Goal: Obtain resource: Obtain resource

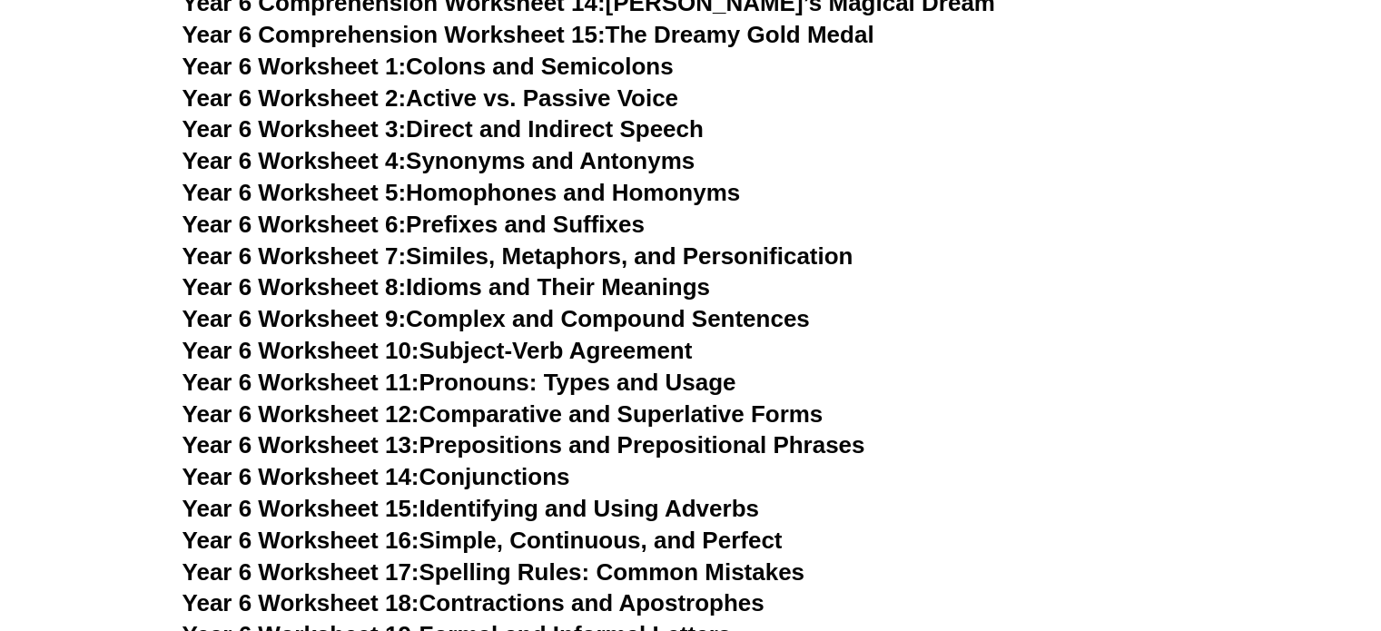
scroll to position [9692, 0]
click at [496, 114] on link "Year 6 Worksheet 3: Direct and Indirect Speech" at bounding box center [442, 127] width 521 height 27
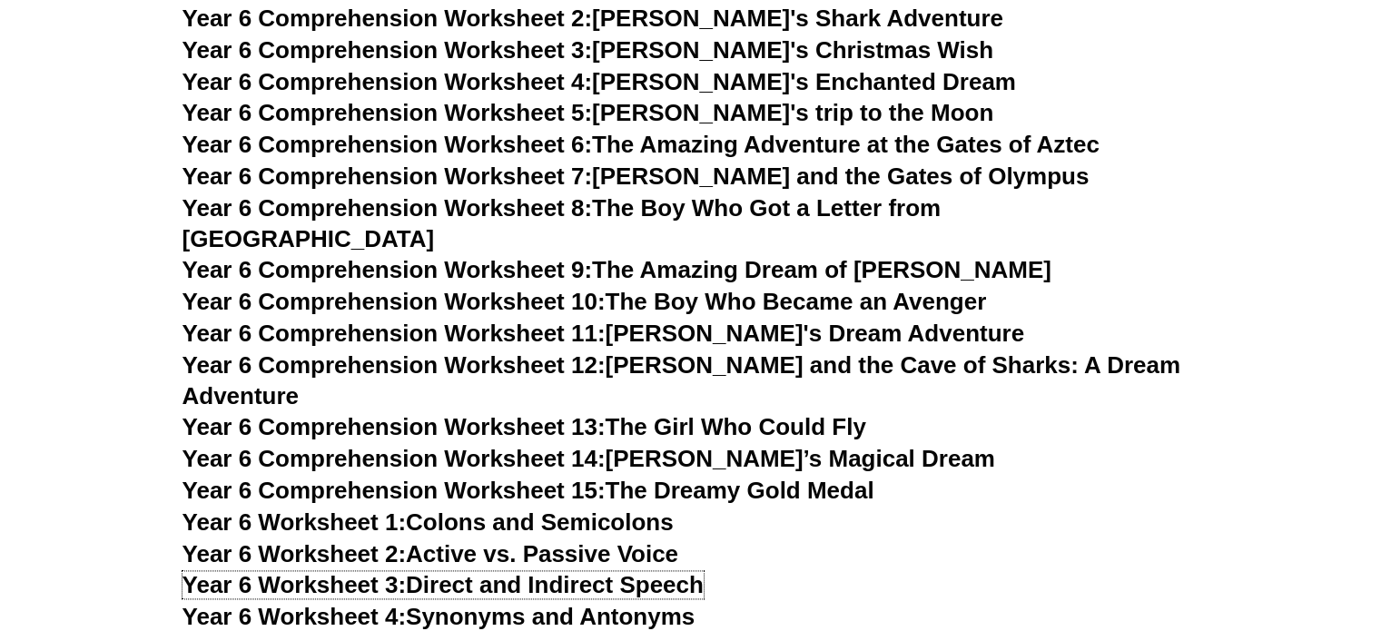
scroll to position [9225, 0]
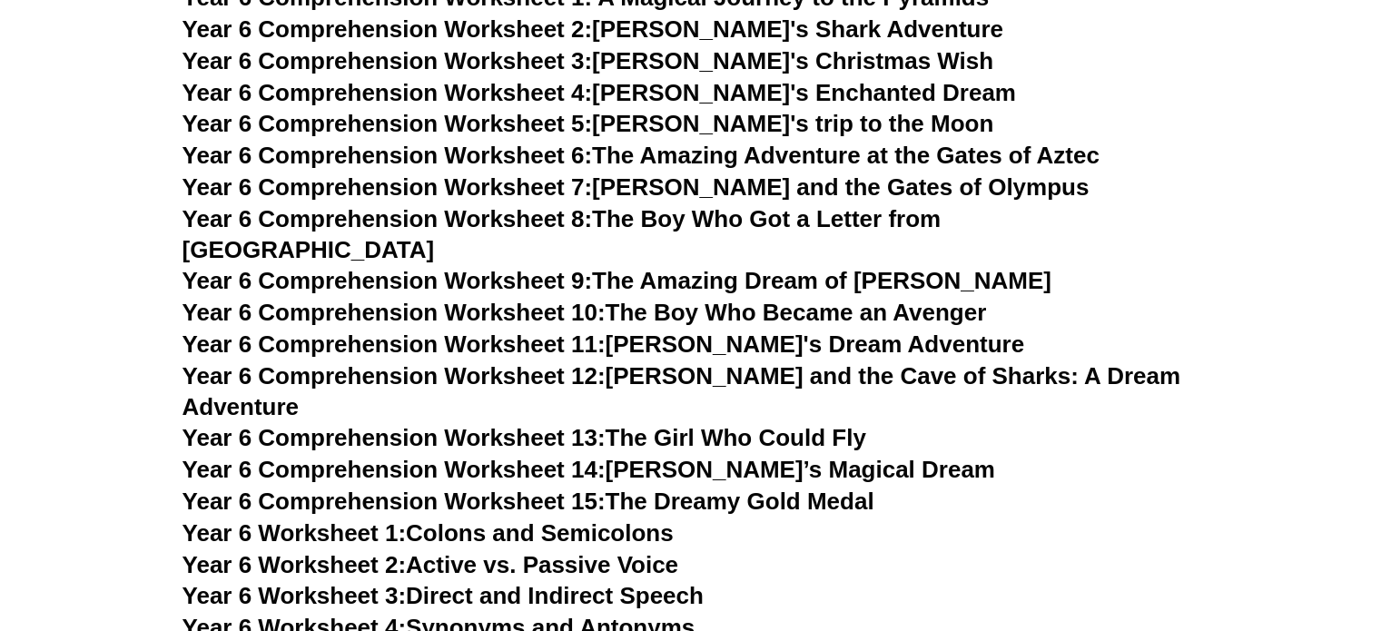
click at [606, 123] on link "Year 6 Comprehension Worksheet 5: Emily's trip to the Moon" at bounding box center [588, 123] width 812 height 27
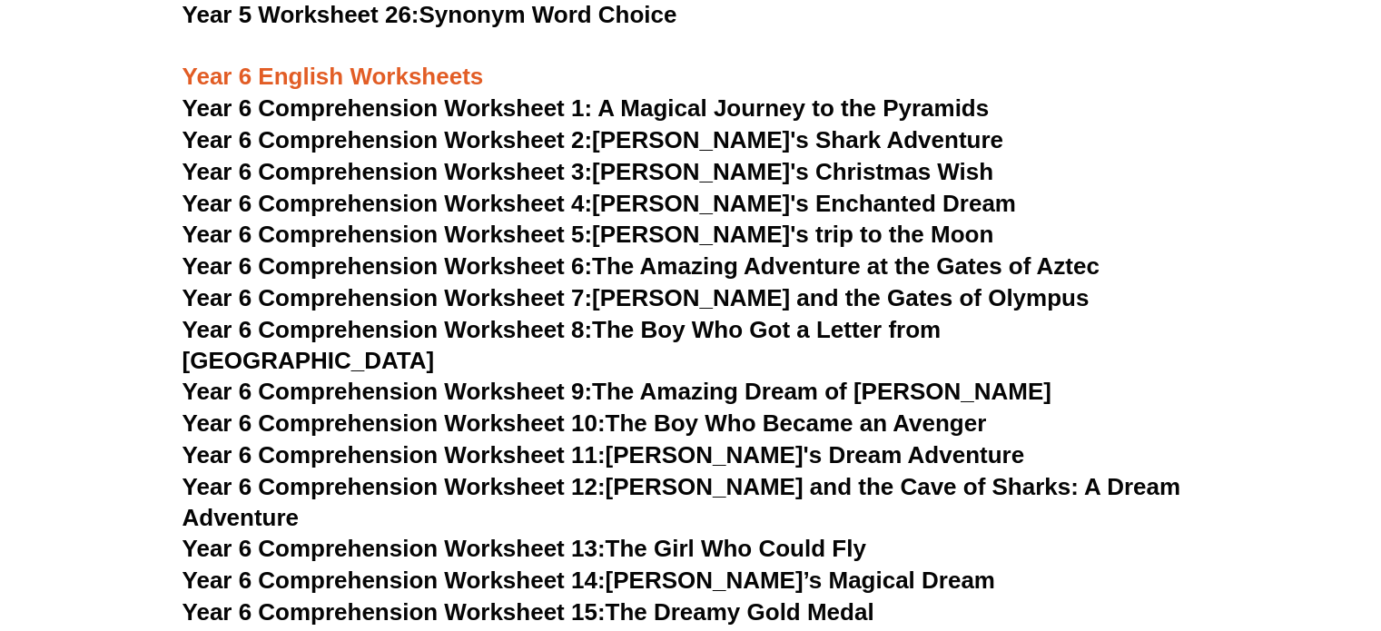
scroll to position [9121, 0]
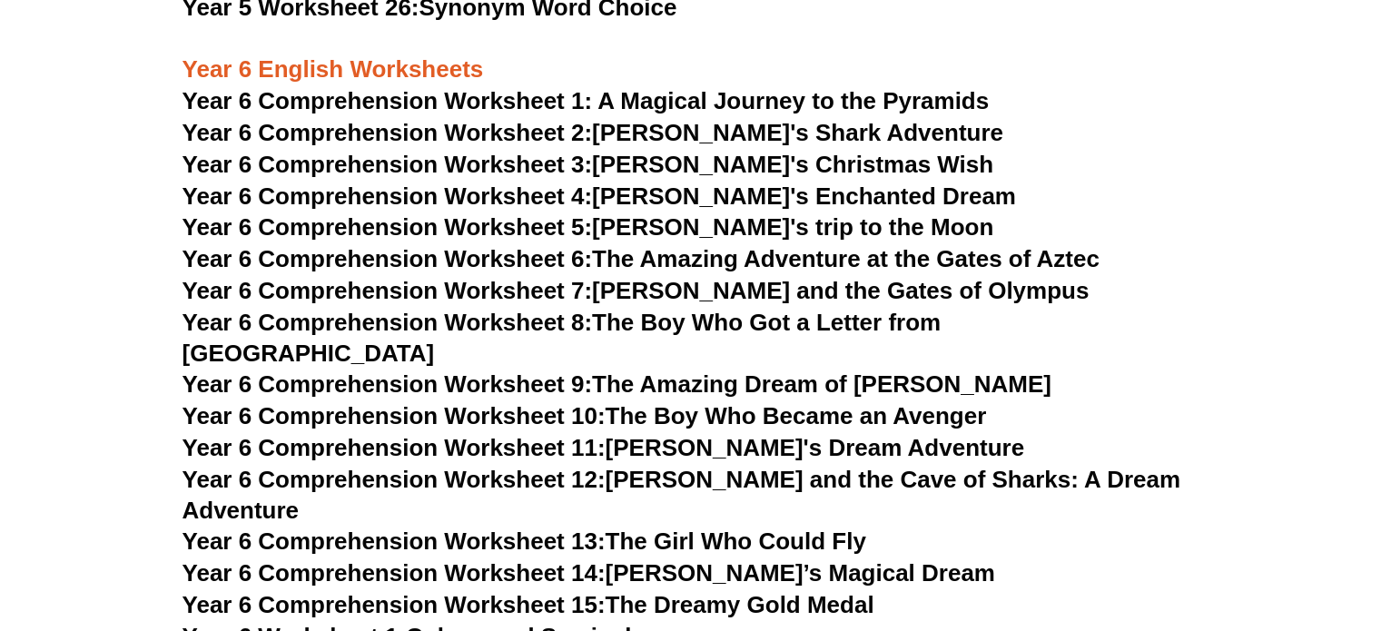
click at [755, 267] on link "Year 6 Comprehension Worksheet 6: The Amazing Adventure at the Gates of Aztec" at bounding box center [640, 258] width 917 height 27
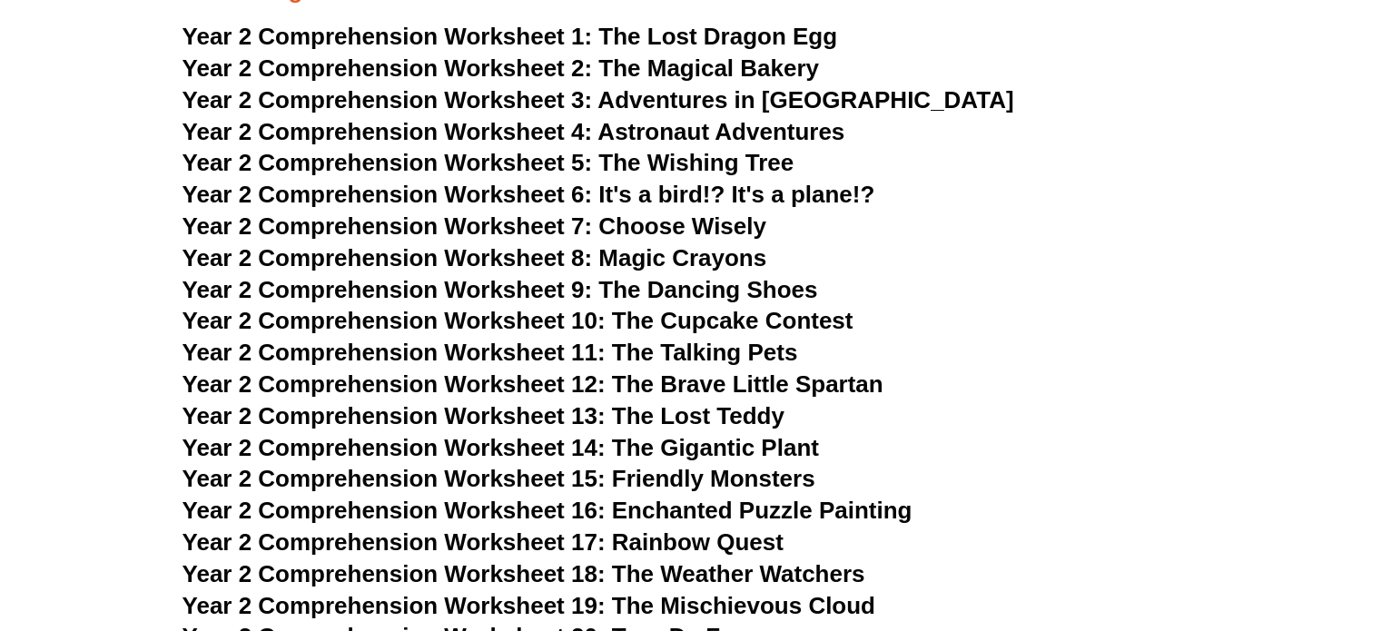
scroll to position [3836, 0]
click at [602, 164] on span "The Wishing Tree" at bounding box center [695, 161] width 195 height 27
click at [606, 188] on span "Year 2 Comprehension Worksheet 6: It's a bird!? It's a plane!?" at bounding box center [528, 193] width 693 height 27
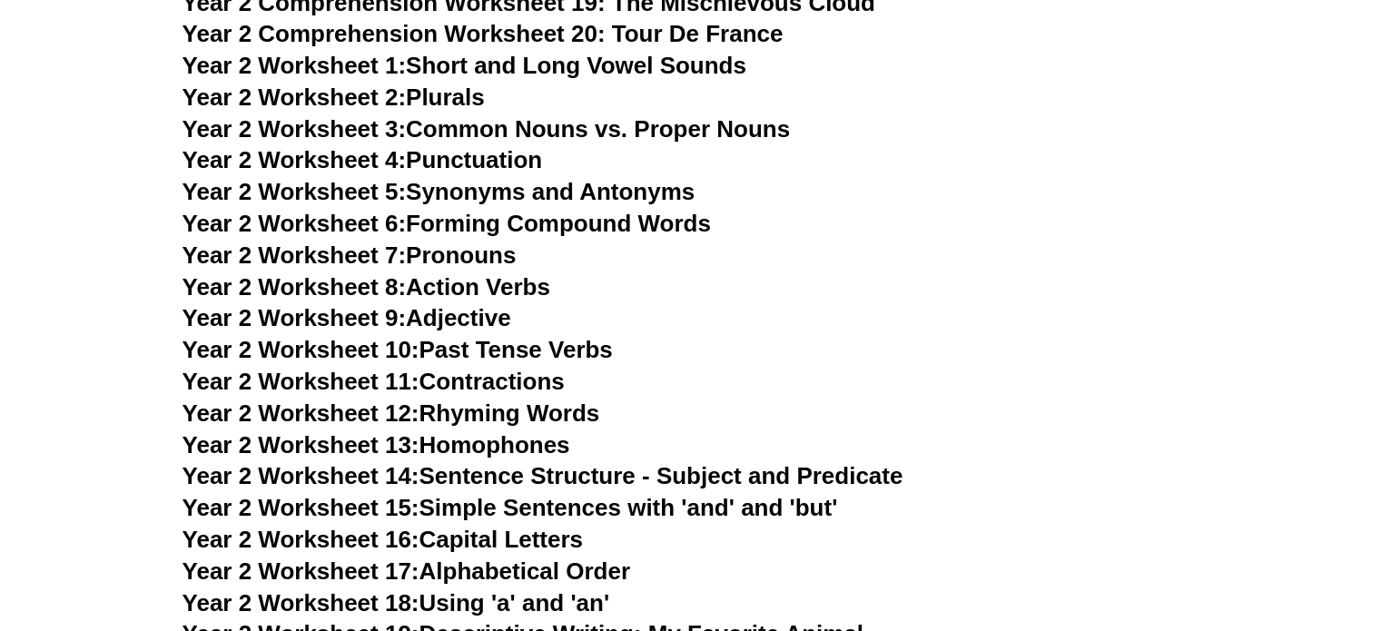
scroll to position [4431, 0]
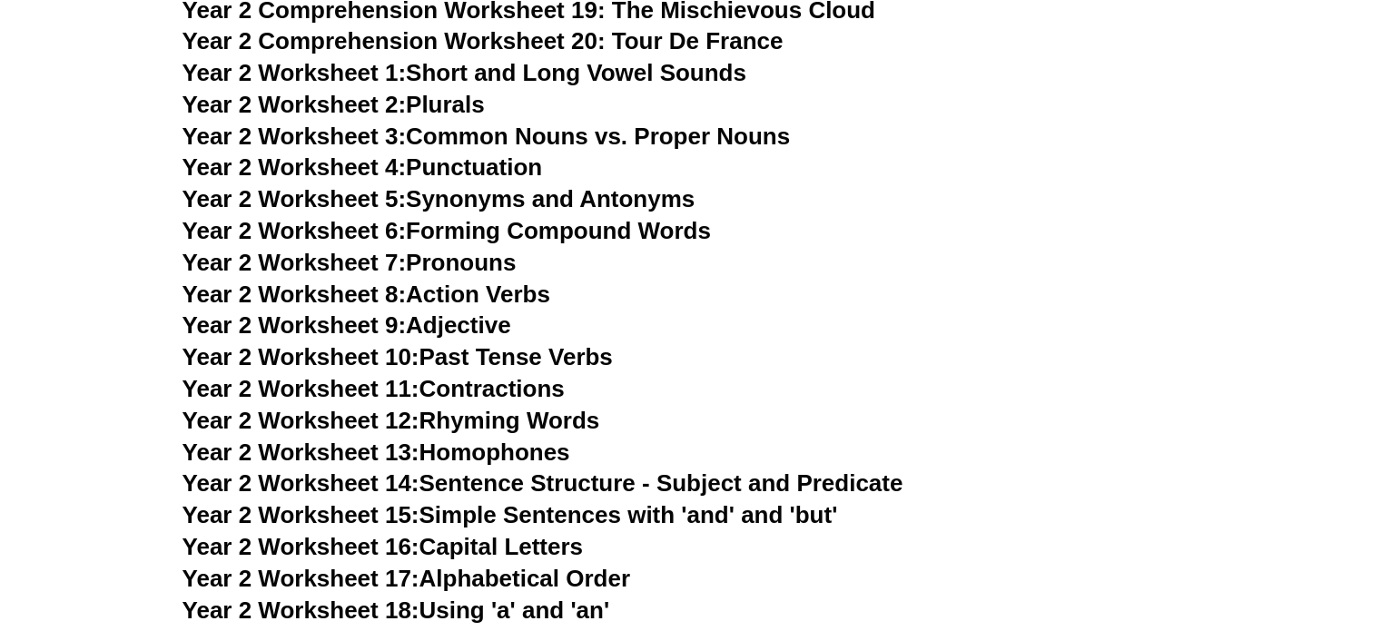
click at [551, 206] on link "Year 2 Worksheet 5: Synonyms and Antonyms" at bounding box center [438, 198] width 513 height 27
click at [527, 231] on link "Year 2 Worksheet 6: Forming Compound Words" at bounding box center [446, 230] width 528 height 27
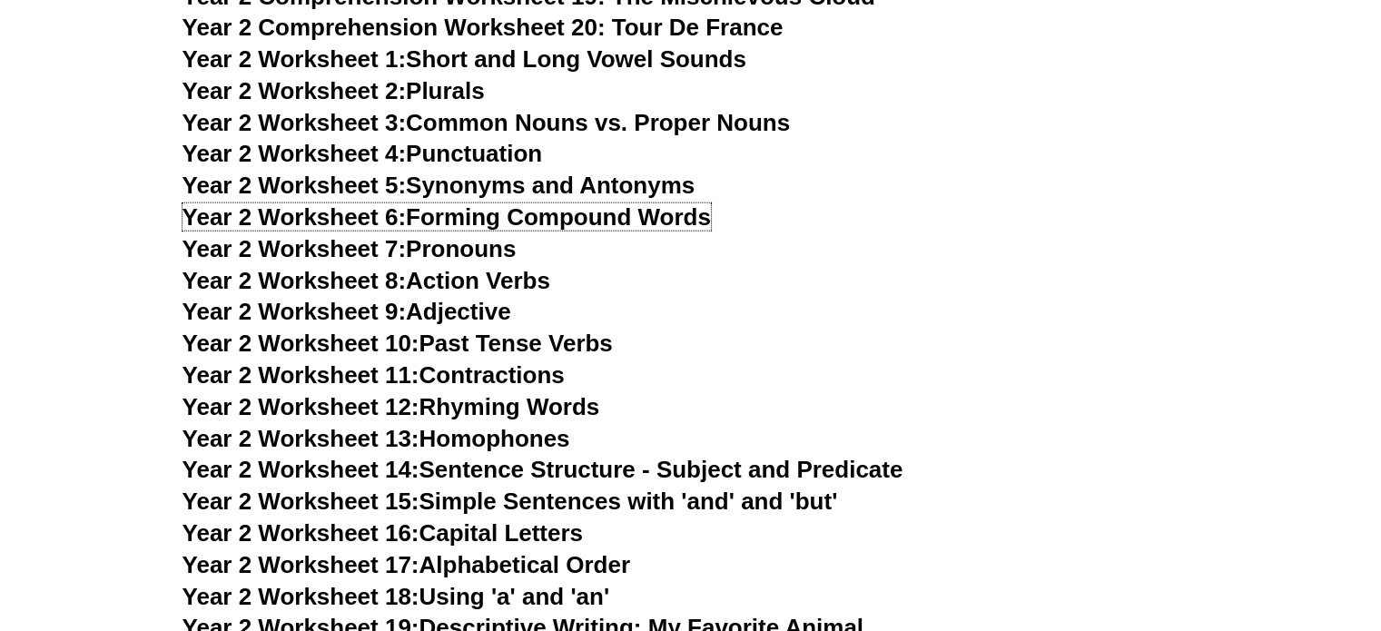
scroll to position [4427, 0]
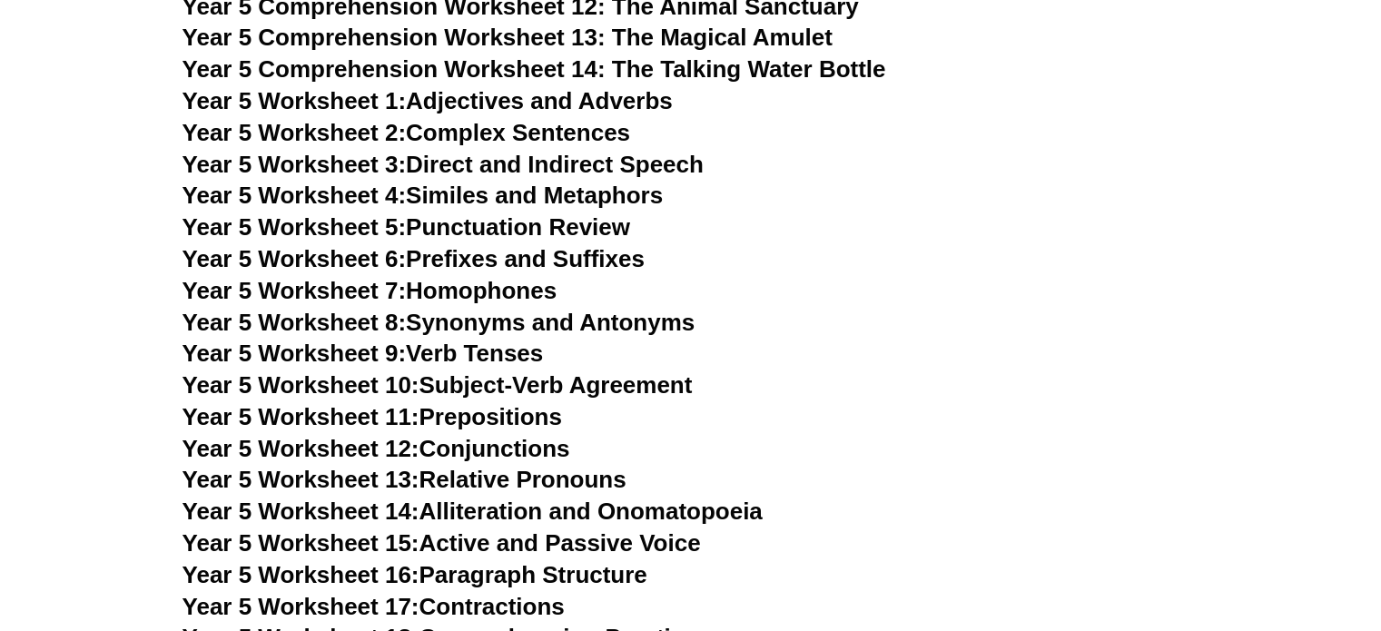
scroll to position [8260, 0]
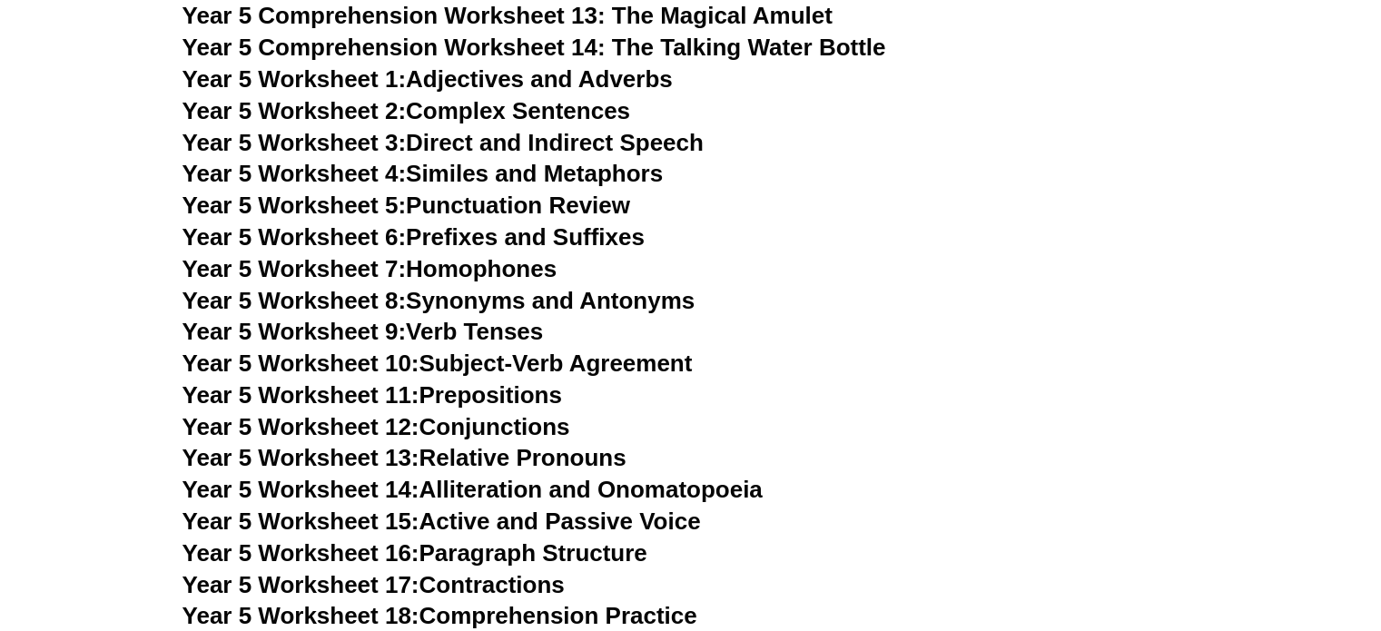
click at [497, 84] on link "Year 5 Worksheet 1: Adjectives and Adverbs" at bounding box center [427, 78] width 490 height 27
click at [502, 117] on link "Year 5 Worksheet 2: Complex Sentences" at bounding box center [406, 110] width 448 height 27
click at [512, 135] on link "Year 5 Worksheet 3: Direct and Indirect Speech" at bounding box center [442, 142] width 521 height 27
click at [527, 163] on link "Year 5 Worksheet 4: Similes and Metaphors" at bounding box center [422, 173] width 481 height 27
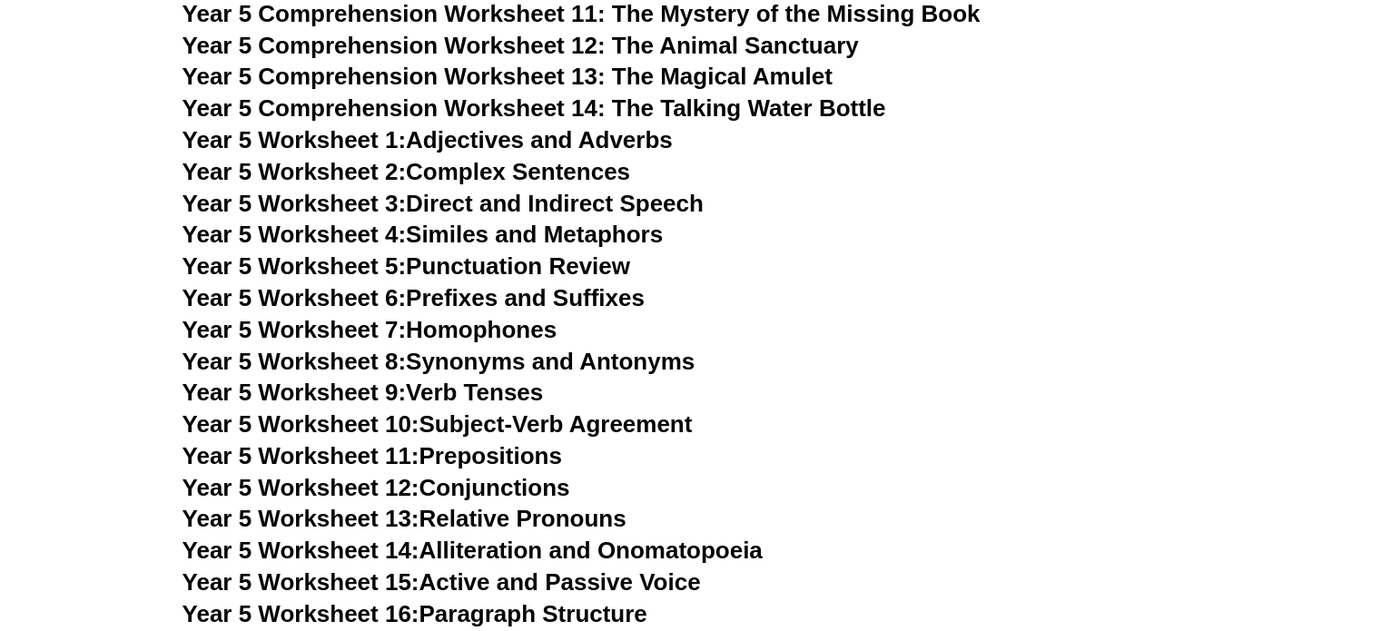
scroll to position [8190, 0]
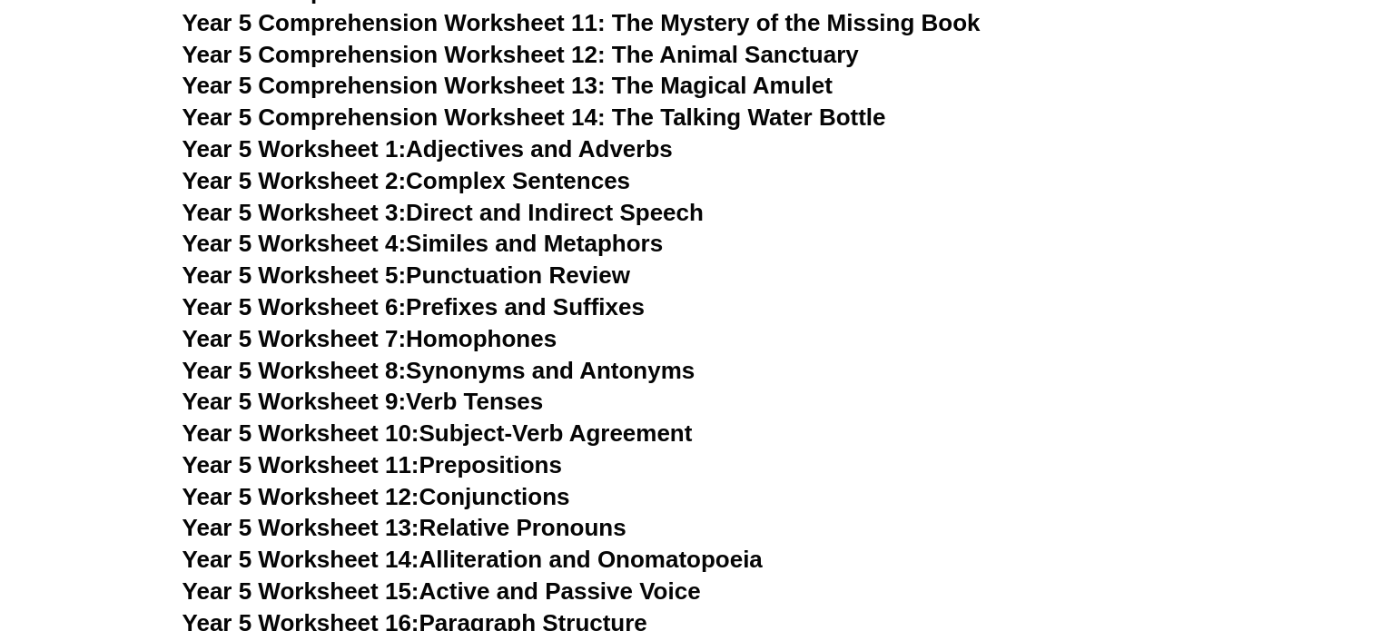
click at [550, 310] on link "Year 5 Worksheet 6: Prefixes and Suffixes" at bounding box center [413, 306] width 462 height 27
click at [526, 340] on link "Year 5 Worksheet 7: Homophones" at bounding box center [369, 338] width 375 height 27
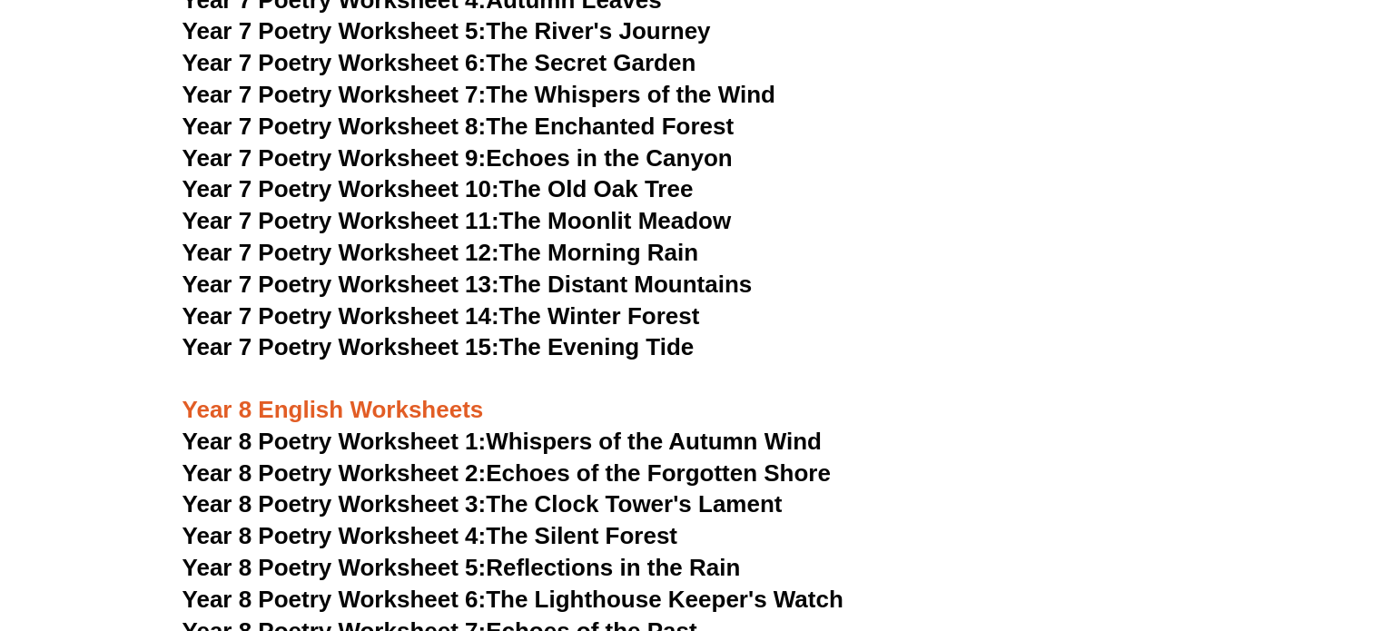
scroll to position [10703, 0]
click at [385, 428] on span "Year 8 Poetry Worksheet 1:" at bounding box center [334, 441] width 304 height 27
